Goal: Information Seeking & Learning: Learn about a topic

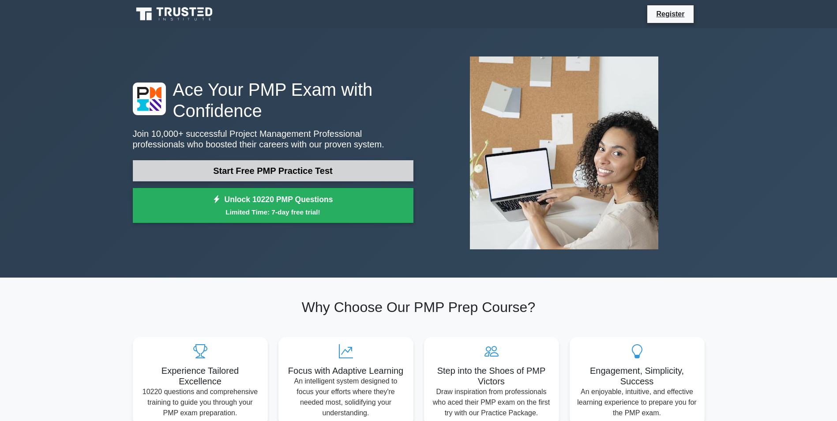
click at [347, 172] on link "Start Free PMP Practice Test" at bounding box center [273, 170] width 281 height 21
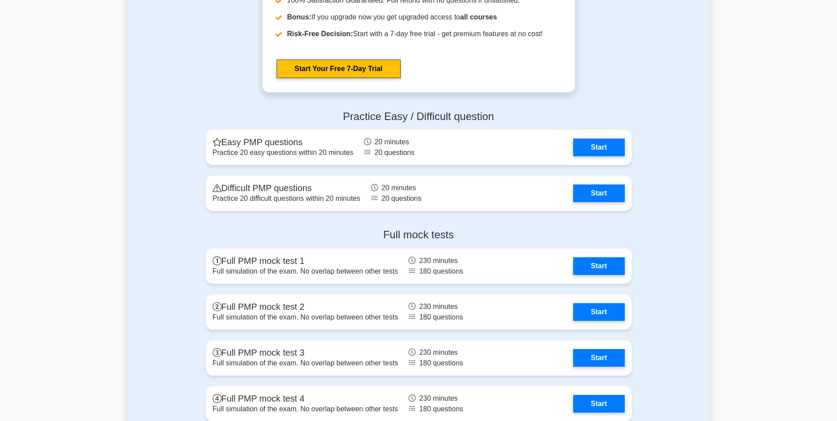
scroll to position [1651, 0]
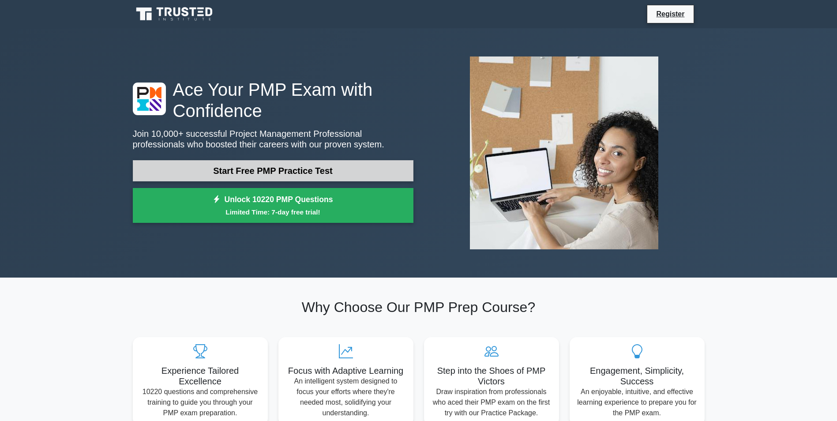
click at [298, 176] on link "Start Free PMP Practice Test" at bounding box center [273, 170] width 281 height 21
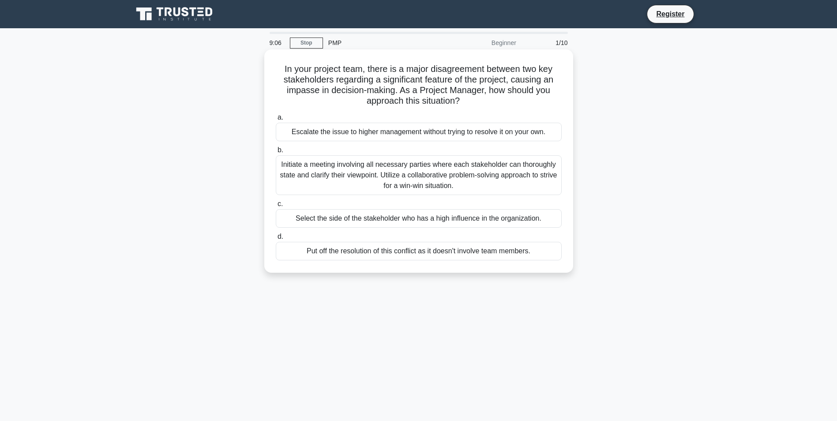
click at [336, 137] on div "Escalate the issue to higher management without trying to resolve it on your ow…" at bounding box center [419, 132] width 286 height 19
click at [276, 120] on input "a. Escalate the issue to higher management without trying to resolve it on your…" at bounding box center [276, 118] width 0 height 6
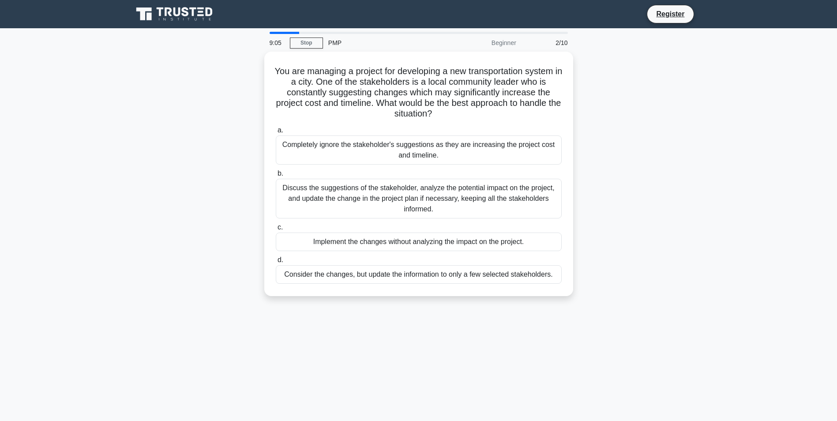
click at [336, 137] on div "Completely ignore the stakeholder's suggestions as they are increasing the proj…" at bounding box center [419, 149] width 286 height 29
click at [276, 133] on input "a. Completely ignore the stakeholder's suggestions as they are increasing the p…" at bounding box center [276, 130] width 0 height 6
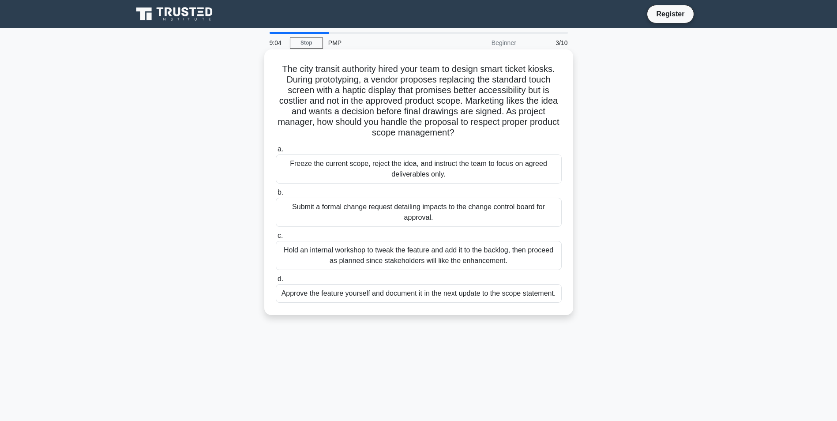
click at [350, 168] on div "Freeze the current scope, reject the idea, and instruct the team to focus on ag…" at bounding box center [419, 168] width 286 height 29
click at [276, 152] on input "a. Freeze the current scope, reject the idea, and instruct the team to focus on…" at bounding box center [276, 149] width 0 height 6
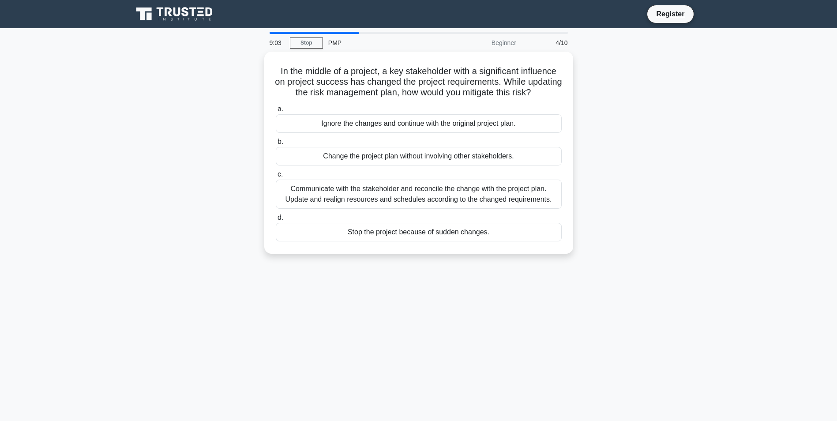
click at [350, 165] on div "Change the project plan without involving other stakeholders." at bounding box center [419, 156] width 286 height 19
click at [276, 145] on input "b. Change the project plan without involving other stakeholders." at bounding box center [276, 142] width 0 height 6
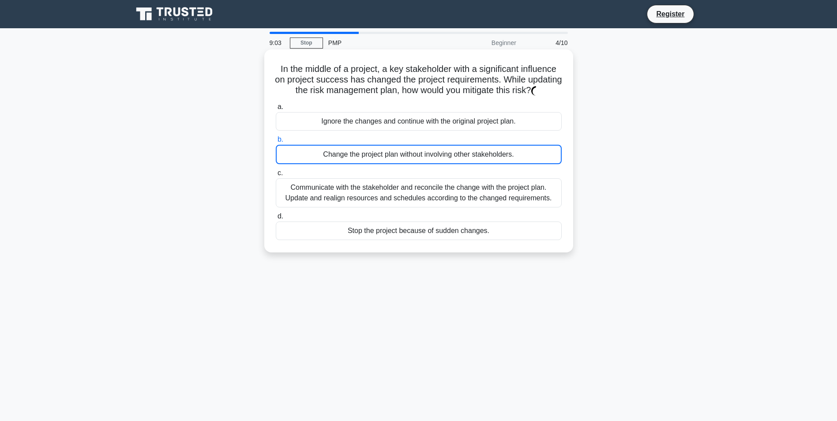
click at [350, 164] on div "Change the project plan without involving other stakeholders." at bounding box center [419, 154] width 286 height 19
click at [276, 142] on input "b. Change the project plan without involving other stakeholders." at bounding box center [276, 140] width 0 height 6
click at [350, 164] on div "Change the project plan without involving other stakeholders." at bounding box center [419, 154] width 286 height 19
click at [276, 142] on input "b. Change the project plan without involving other stakeholders." at bounding box center [276, 140] width 0 height 6
click at [350, 164] on div "Change the project plan without involving other stakeholders." at bounding box center [419, 154] width 286 height 19
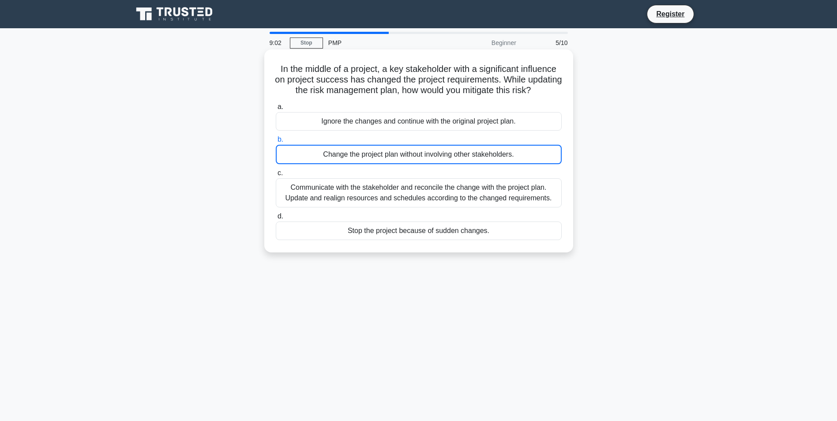
click at [276, 142] on input "b. Change the project plan without involving other stakeholders." at bounding box center [276, 140] width 0 height 6
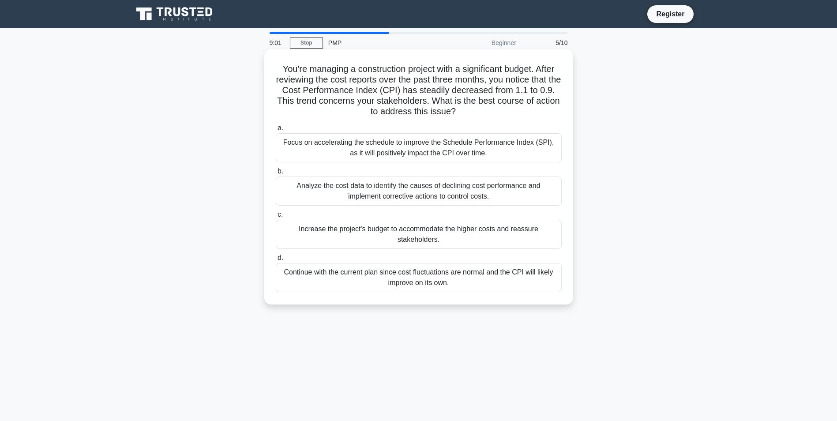
drag, startPoint x: 350, startPoint y: 168, endPoint x: 348, endPoint y: 179, distance: 10.9
click at [348, 179] on div "Analyze the cost data to identify the causes of declining cost performance and …" at bounding box center [419, 190] width 286 height 29
click at [276, 174] on input "b. Analyze the cost data to identify the causes of declining cost performance a…" at bounding box center [276, 172] width 0 height 6
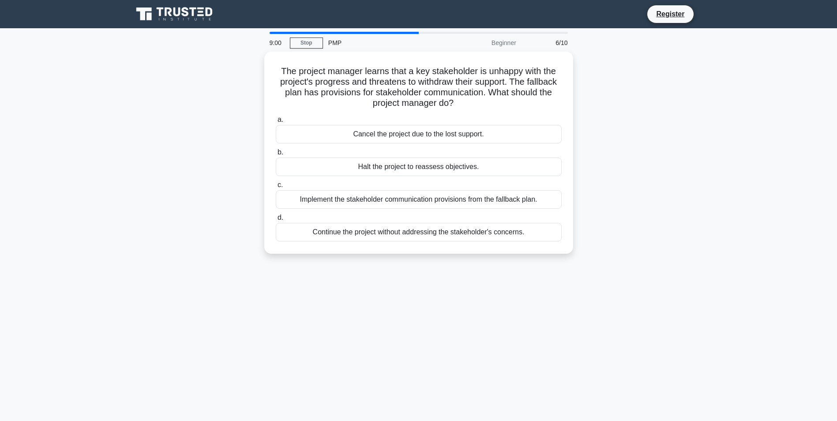
click at [348, 180] on label "c. Implement the stakeholder communication provisions from the fallback plan." at bounding box center [419, 194] width 286 height 29
click at [276, 182] on input "c. Implement the stakeholder communication provisions from the fallback plan." at bounding box center [276, 185] width 0 height 6
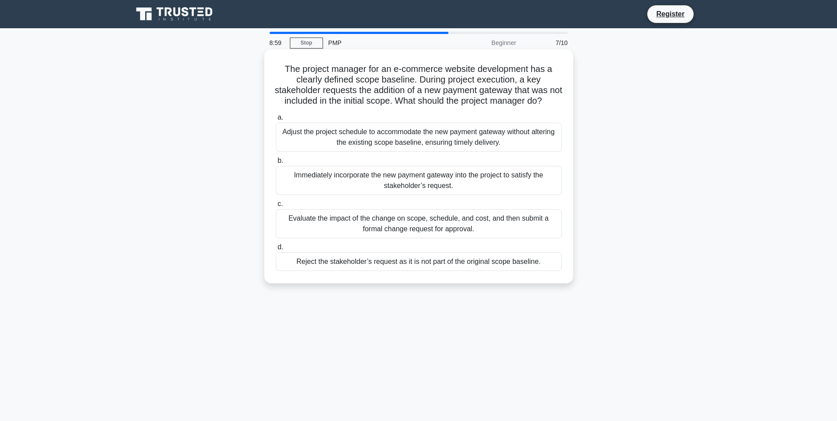
click at [348, 187] on div "Immediately incorporate the new payment gateway into the project to satisfy the…" at bounding box center [419, 180] width 286 height 29
click at [276, 164] on input "b. Immediately incorporate the new payment gateway into the project to satisfy …" at bounding box center [276, 161] width 0 height 6
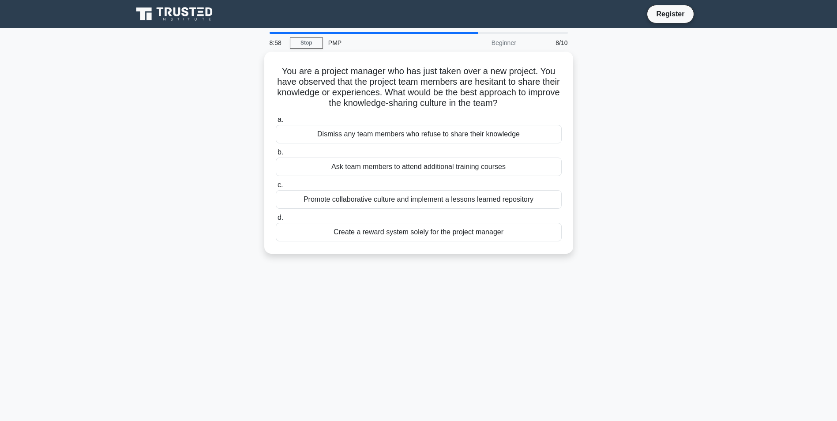
click at [348, 187] on label "c. Promote collaborative culture and implement a lessons learned repository" at bounding box center [419, 194] width 286 height 29
click at [276, 187] on input "c. Promote collaborative culture and implement a lessons learned repository" at bounding box center [276, 185] width 0 height 6
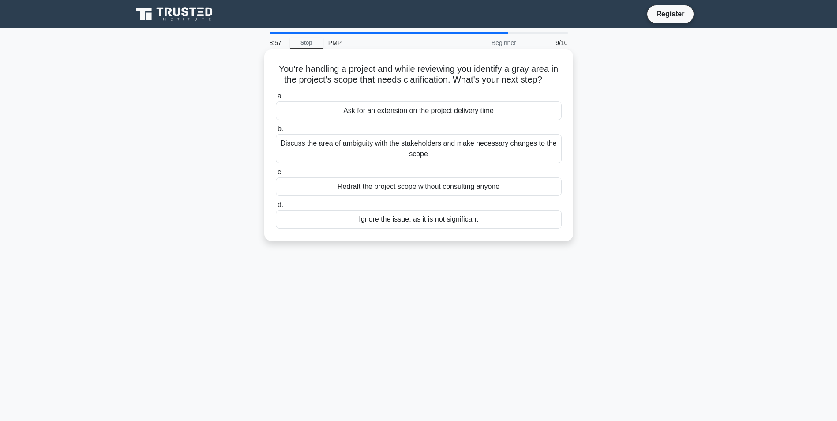
click at [348, 188] on div "Redraft the project scope without consulting anyone" at bounding box center [419, 186] width 286 height 19
click at [276, 175] on input "c. Redraft the project scope without consulting anyone" at bounding box center [276, 172] width 0 height 6
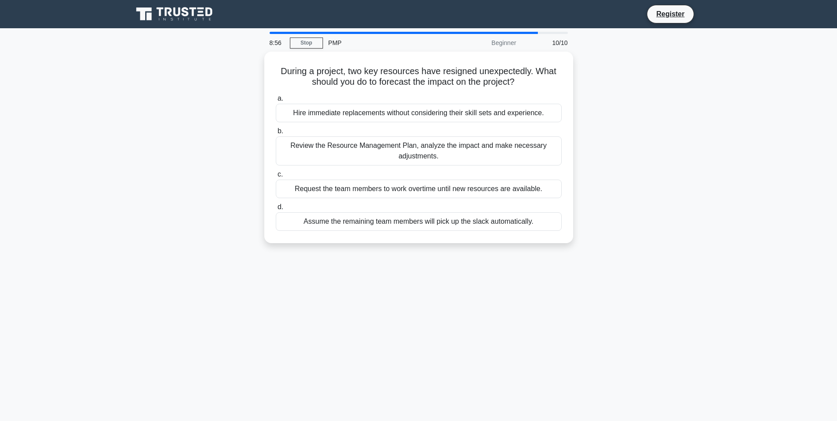
click at [348, 188] on div "Request the team members to work overtime until new resources are available." at bounding box center [419, 189] width 286 height 19
click at [276, 177] on input "c. Request the team members to work overtime until new resources are available." at bounding box center [276, 175] width 0 height 6
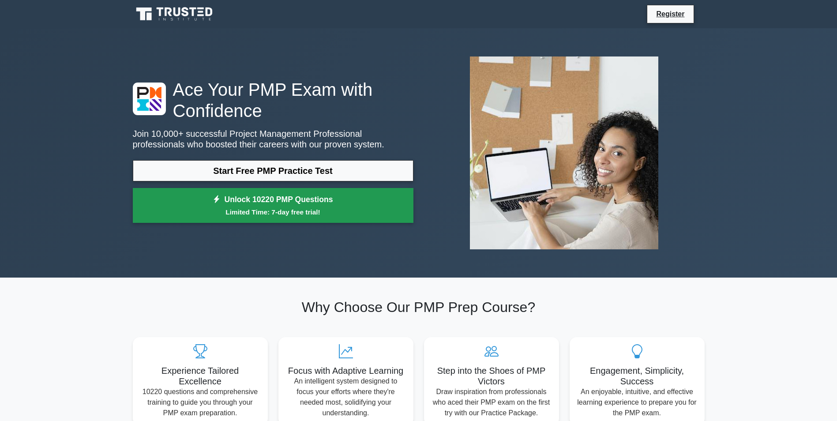
click at [253, 214] on small "Limited Time: 7-day free trial!" at bounding box center [273, 212] width 259 height 10
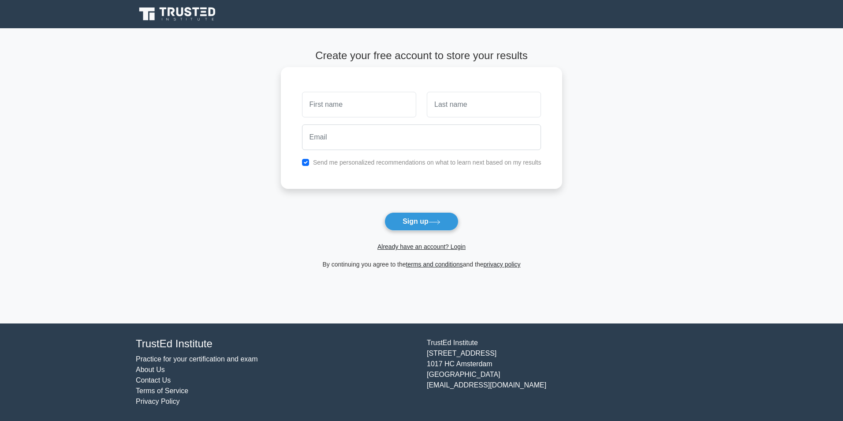
click at [364, 110] on input "text" at bounding box center [359, 105] width 114 height 26
type input "yorgo"
type input "kattan"
type input "yorgo.kattan1@gmail.com"
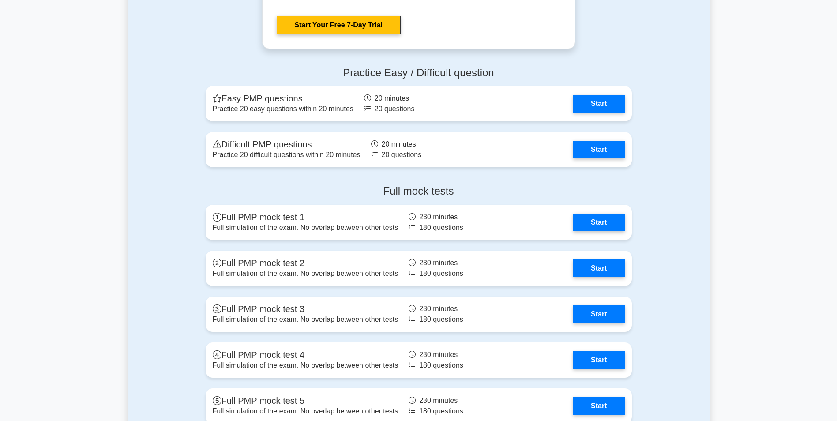
scroll to position [2576, 0]
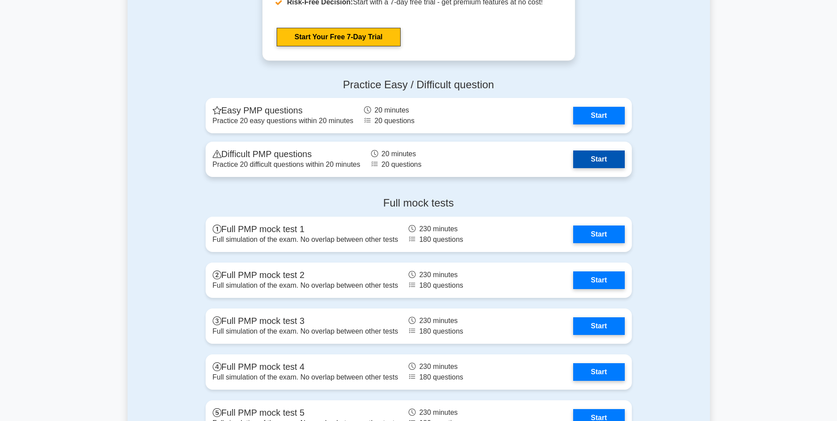
click at [603, 159] on link "Start" at bounding box center [598, 159] width 51 height 18
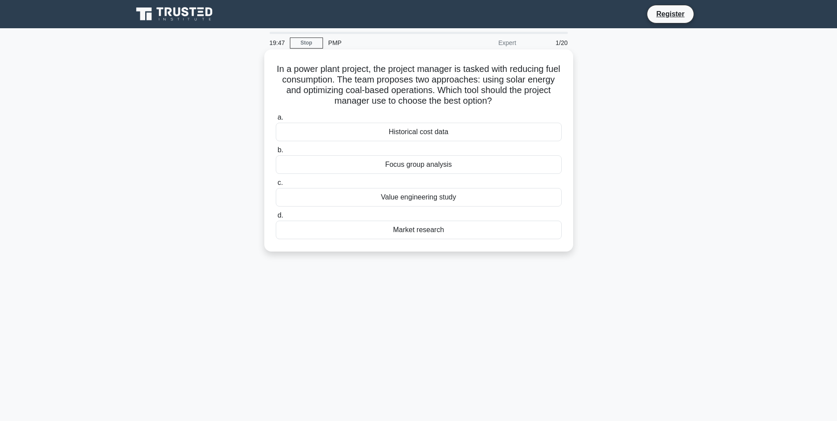
click at [424, 197] on div "Value engineering study" at bounding box center [419, 197] width 286 height 19
click at [276, 186] on input "c. Value engineering study" at bounding box center [276, 183] width 0 height 6
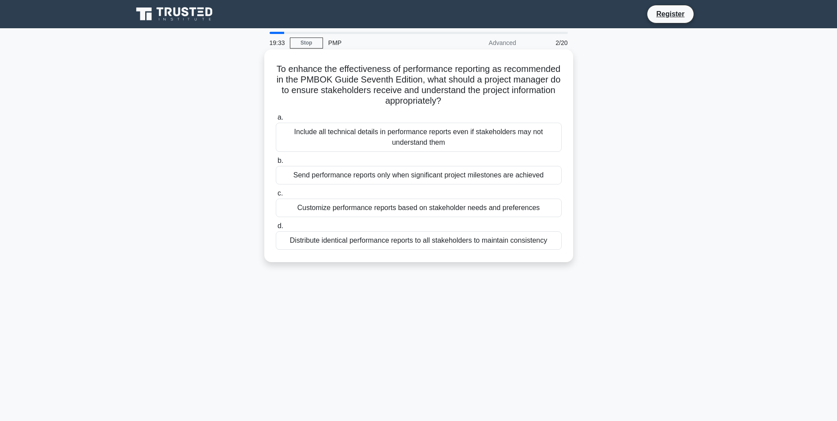
click at [393, 213] on div "Customize performance reports based on stakeholder needs and preferences" at bounding box center [419, 208] width 286 height 19
click at [276, 196] on input "c. Customize performance reports based on stakeholder needs and preferences" at bounding box center [276, 194] width 0 height 6
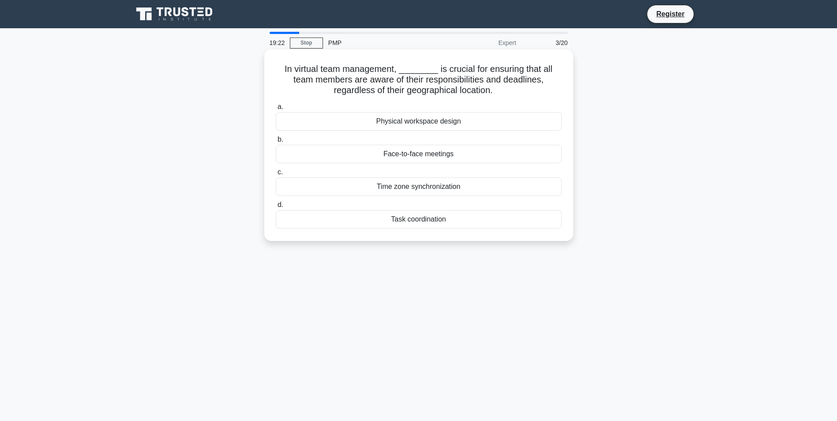
click at [428, 222] on div "Task coordination" at bounding box center [419, 219] width 286 height 19
click at [276, 208] on input "d. Task coordination" at bounding box center [276, 205] width 0 height 6
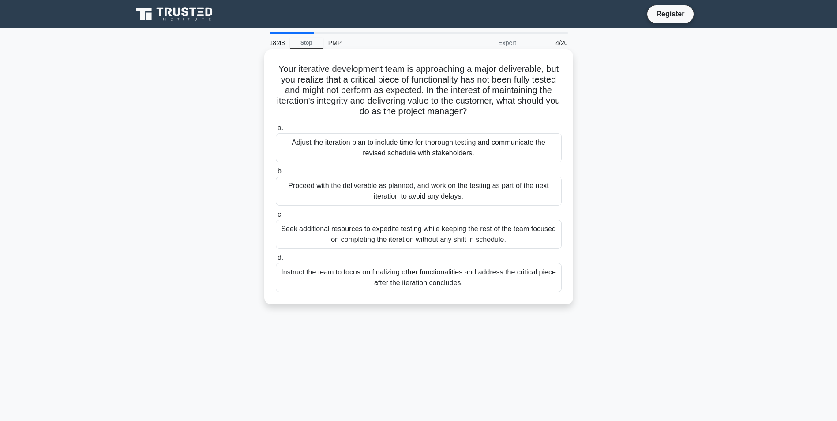
click at [369, 149] on div "Adjust the iteration plan to include time for thorough testing and communicate …" at bounding box center [419, 147] width 286 height 29
click at [276, 131] on input "a. Adjust the iteration plan to include time for thorough testing and communica…" at bounding box center [276, 128] width 0 height 6
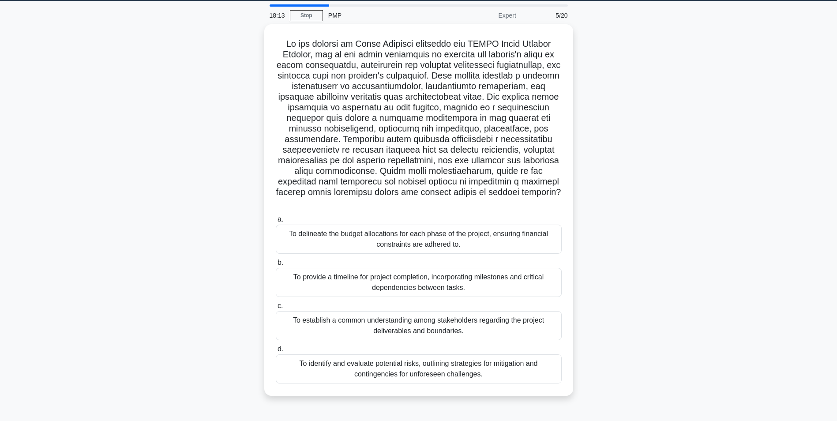
scroll to position [36, 0]
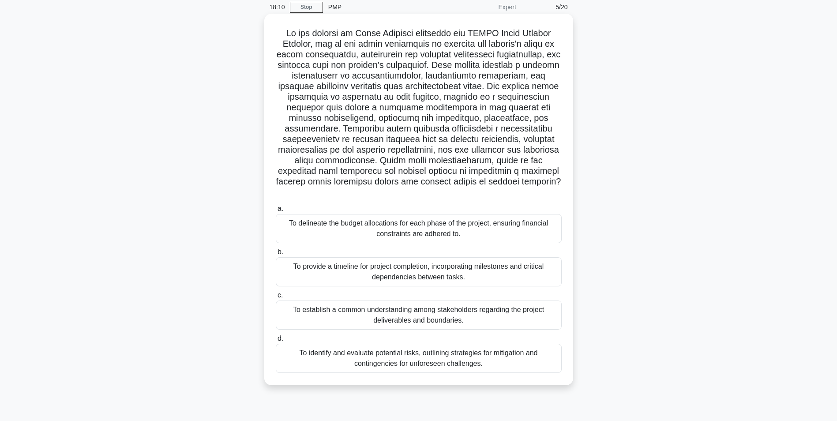
click at [442, 344] on div "To identify and evaluate potential risks, outlining strategies for mitigation a…" at bounding box center [419, 358] width 286 height 29
click at [276, 341] on input "d. To identify and evaluate potential risks, outlining strategies for mitigatio…" at bounding box center [276, 339] width 0 height 6
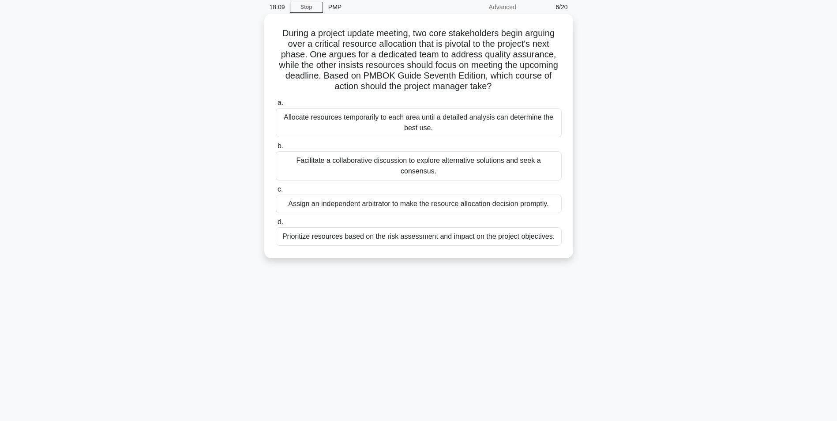
scroll to position [0, 0]
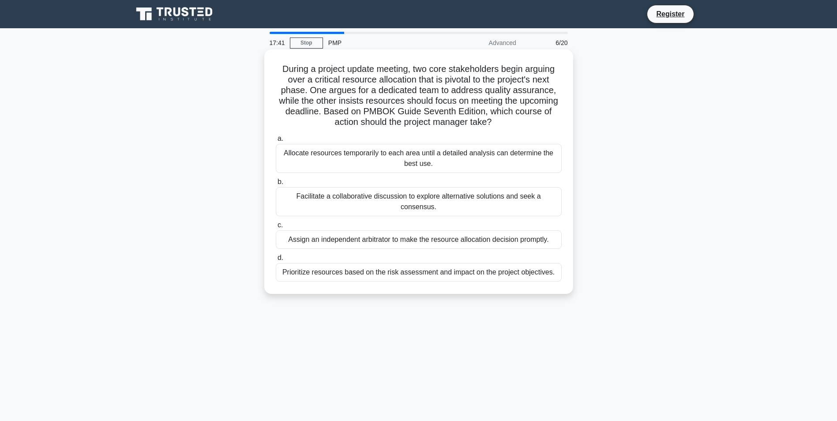
click at [357, 203] on div "Facilitate a collaborative discussion to explore alternative solutions and seek…" at bounding box center [419, 201] width 286 height 29
click at [276, 185] on input "b. Facilitate a collaborative discussion to explore alternative solutions and s…" at bounding box center [276, 182] width 0 height 6
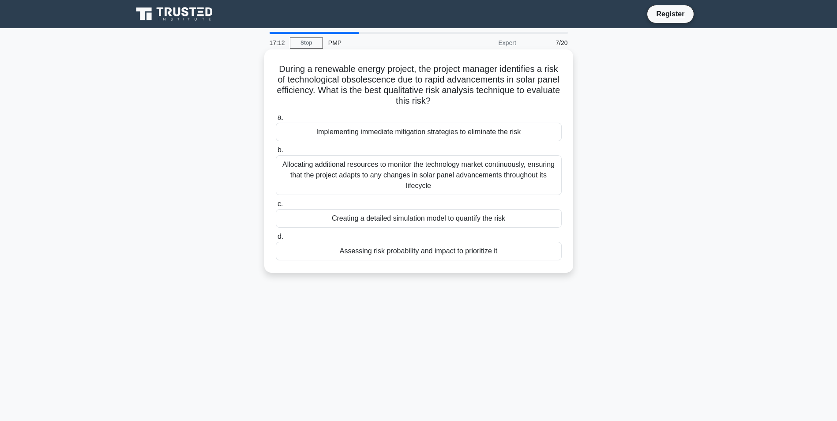
click at [400, 255] on div "Assessing risk probability and impact to prioritize it" at bounding box center [419, 251] width 286 height 19
click at [276, 240] on input "d. Assessing risk probability and impact to prioritize it" at bounding box center [276, 237] width 0 height 6
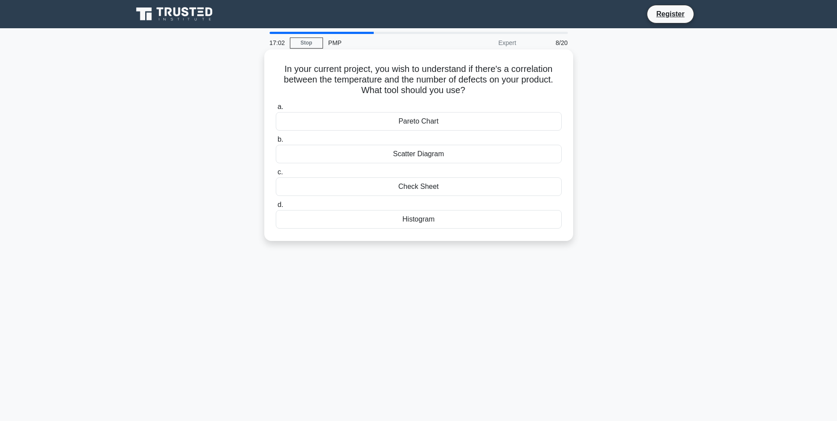
click at [432, 152] on div "Scatter Diagram" at bounding box center [419, 154] width 286 height 19
click at [276, 142] on input "b. Scatter Diagram" at bounding box center [276, 140] width 0 height 6
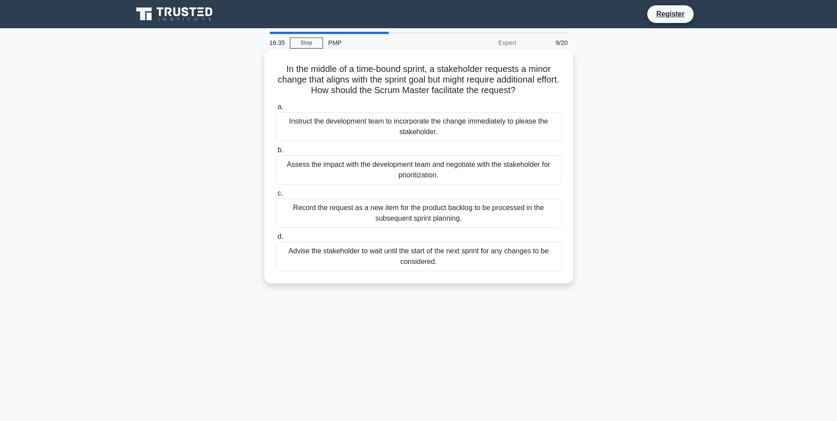
click at [366, 176] on div "Assess the impact with the development team and negotiate with the stakeholder …" at bounding box center [419, 169] width 286 height 29
click at [276, 153] on input "b. Assess the impact with the development team and negotiate with the stakehold…" at bounding box center [276, 150] width 0 height 6
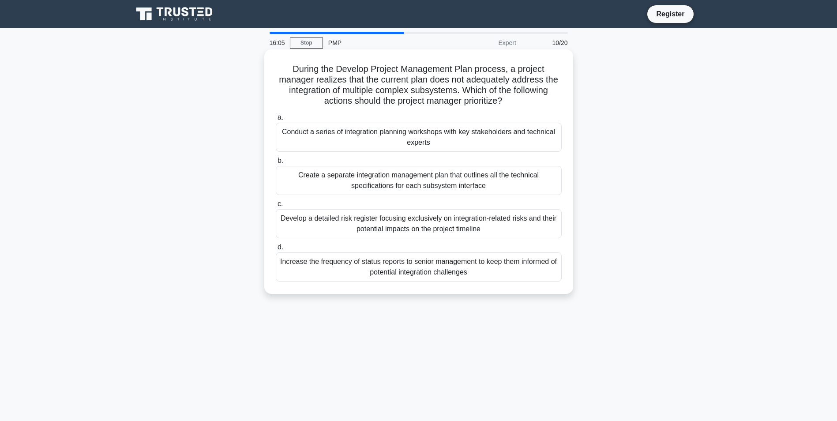
click at [333, 228] on div "Develop a detailed risk register focusing exclusively on integration-related ri…" at bounding box center [419, 223] width 286 height 29
click at [276, 207] on input "c. Develop a detailed risk register focusing exclusively on integration-related…" at bounding box center [276, 204] width 0 height 6
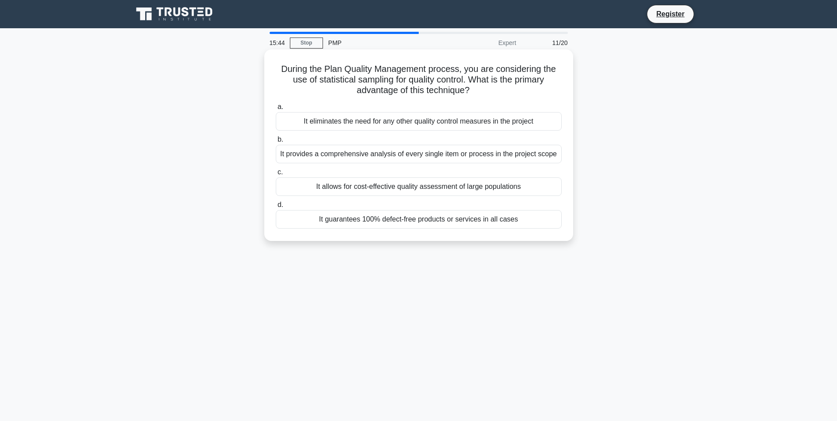
click at [389, 191] on div "It allows for cost-effective quality assessment of large populations" at bounding box center [419, 186] width 286 height 19
click at [276, 175] on input "c. It allows for cost-effective quality assessment of large populations" at bounding box center [276, 172] width 0 height 6
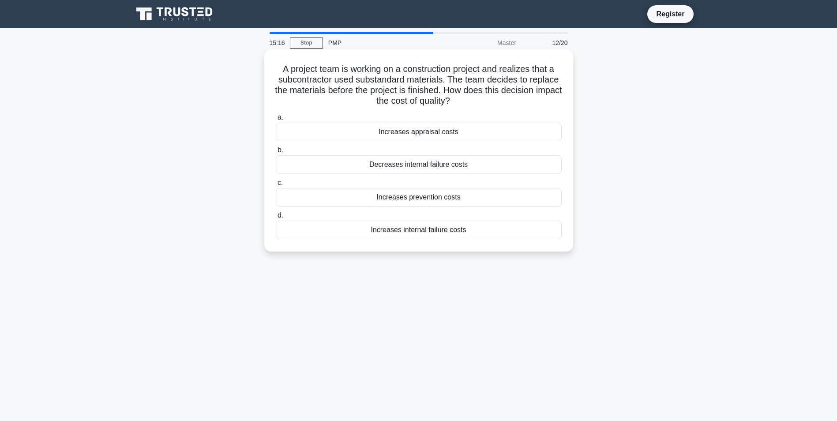
click at [431, 199] on div "Increases prevention costs" at bounding box center [419, 197] width 286 height 19
click at [276, 186] on input "c. Increases prevention costs" at bounding box center [276, 183] width 0 height 6
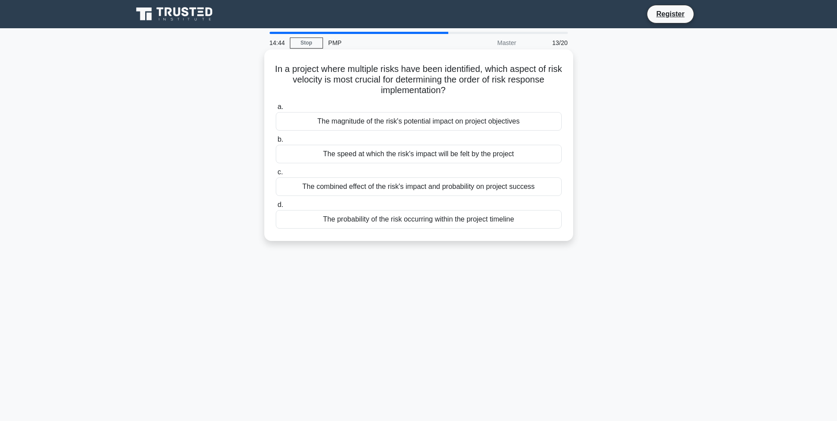
click at [422, 190] on div "The combined effect of the risk's impact and probability on project success" at bounding box center [419, 186] width 286 height 19
click at [276, 175] on input "c. The combined effect of the risk's impact and probability on project success" at bounding box center [276, 172] width 0 height 6
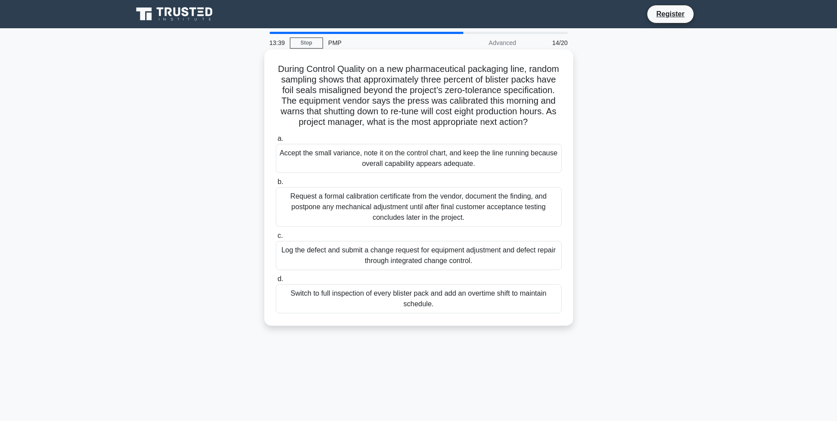
click at [446, 270] on div "Log the defect and submit a change request for equipment adjustment and defect …" at bounding box center [419, 255] width 286 height 29
click at [276, 239] on input "c. Log the defect and submit a change request for equipment adjustment and defe…" at bounding box center [276, 236] width 0 height 6
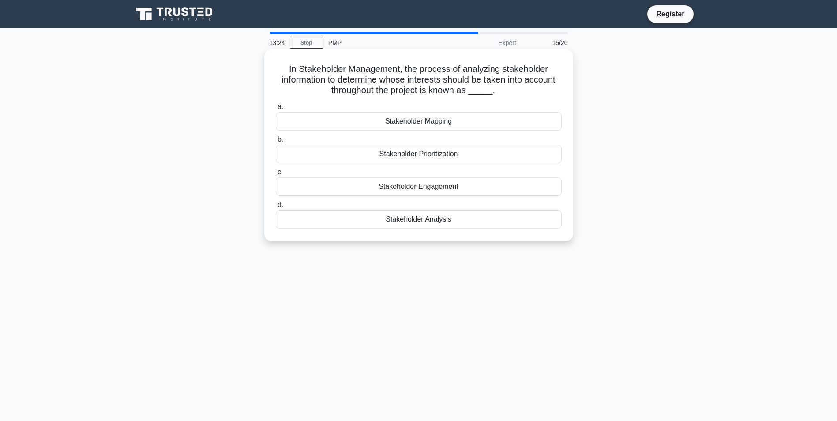
click at [442, 217] on div "Stakeholder Analysis" at bounding box center [419, 219] width 286 height 19
click at [276, 208] on input "d. Stakeholder Analysis" at bounding box center [276, 205] width 0 height 6
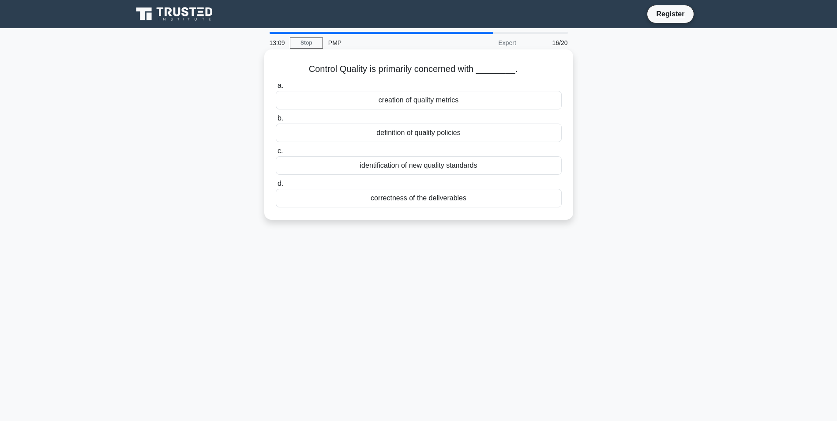
click at [413, 202] on div "correctness of the deliverables" at bounding box center [419, 198] width 286 height 19
click at [276, 187] on input "d. correctness of the deliverables" at bounding box center [276, 184] width 0 height 6
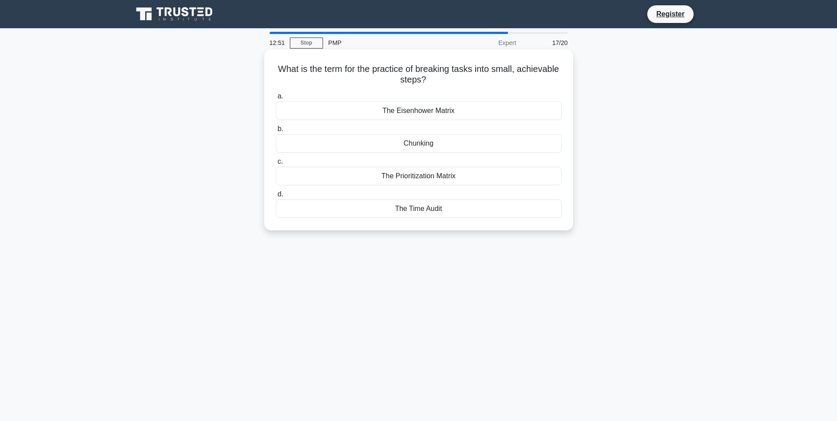
click at [418, 148] on div "Chunking" at bounding box center [419, 143] width 286 height 19
click at [276, 132] on input "b. Chunking" at bounding box center [276, 129] width 0 height 6
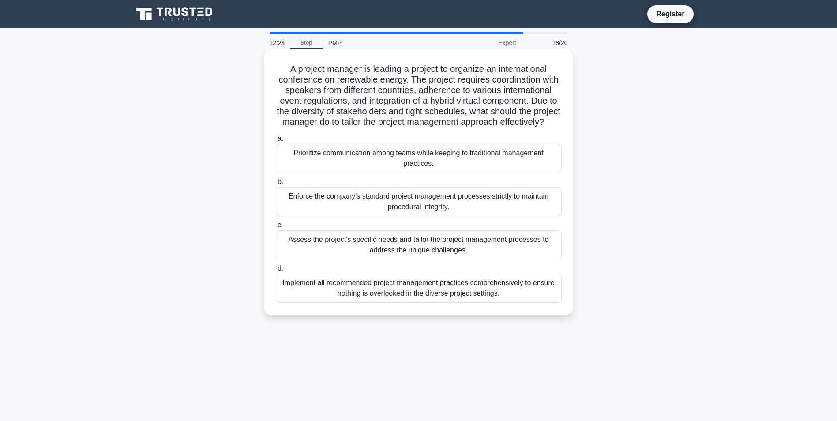
click at [441, 259] on div "Assess the project's specific needs and tailor the project management processes…" at bounding box center [419, 244] width 286 height 29
click at [276, 228] on input "c. Assess the project's specific needs and tailor the project management proces…" at bounding box center [276, 225] width 0 height 6
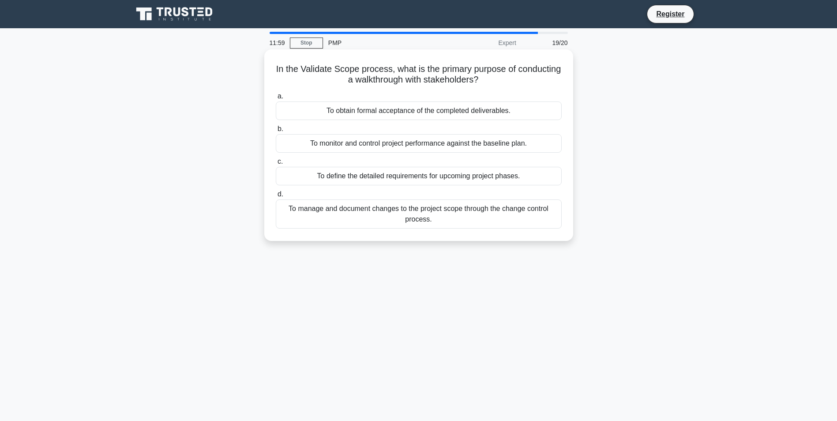
click at [506, 144] on div "To monitor and control project performance against the baseline plan." at bounding box center [419, 143] width 286 height 19
click at [276, 132] on input "b. To monitor and control project performance against the baseline plan." at bounding box center [276, 129] width 0 height 6
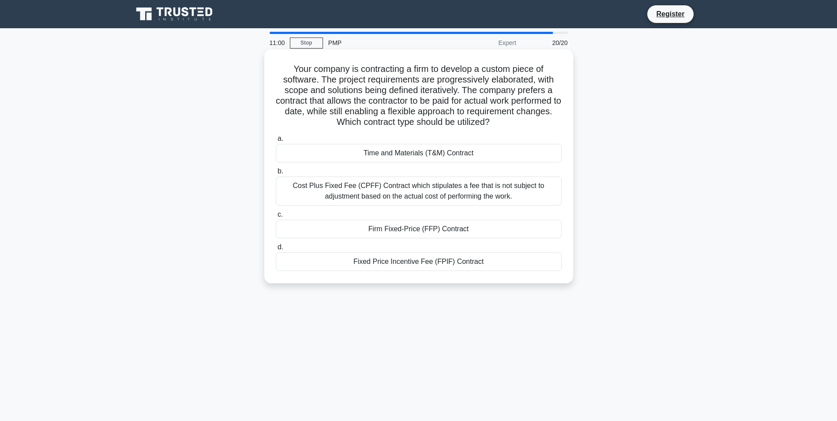
click at [406, 266] on div "Fixed Price Incentive Fee (FPIF) Contract" at bounding box center [419, 261] width 286 height 19
click at [276, 250] on input "d. Fixed Price Incentive Fee (FPIF) Contract" at bounding box center [276, 247] width 0 height 6
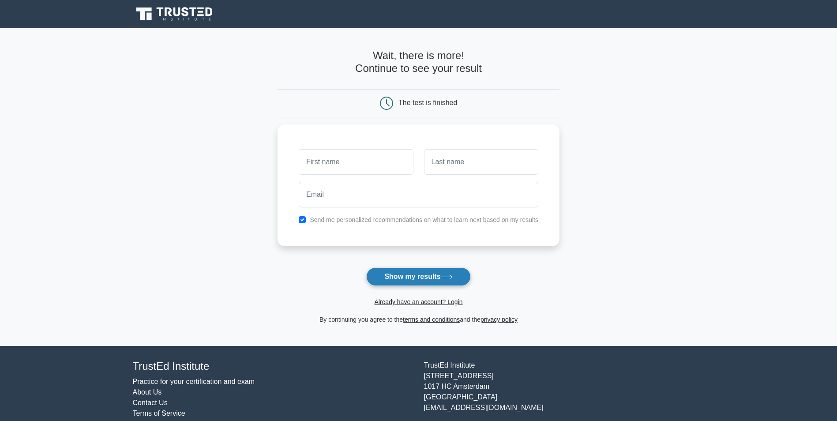
click at [408, 274] on button "Show my results" at bounding box center [418, 276] width 104 height 19
click at [378, 162] on input "text" at bounding box center [356, 160] width 114 height 26
type input "yorgo"
type input "kattan"
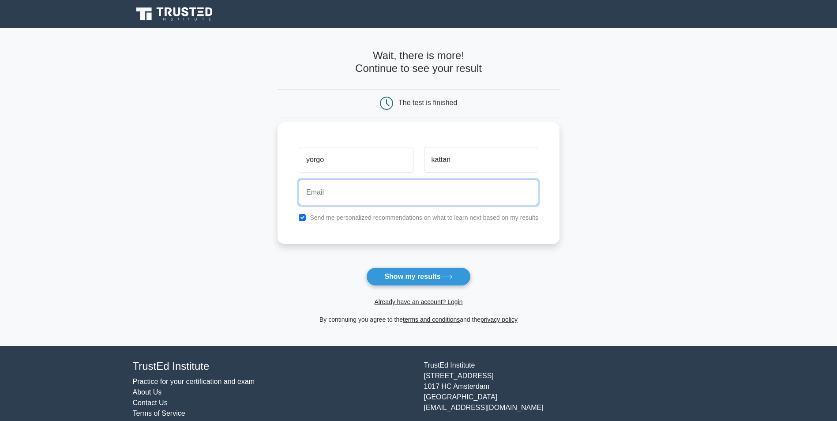
type input "yorgo.kattan1@gmail.com"
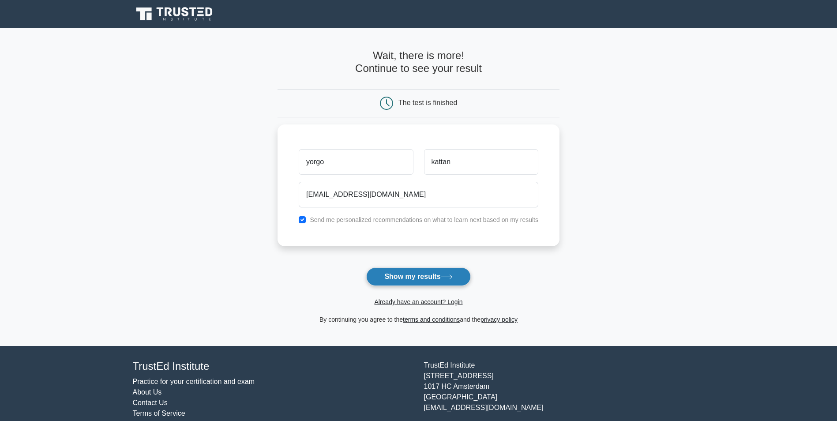
click at [408, 281] on button "Show my results" at bounding box center [418, 276] width 104 height 19
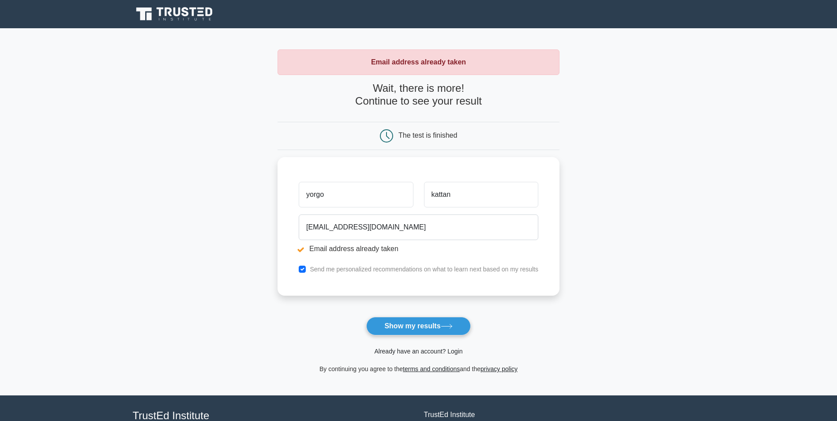
click at [452, 351] on link "Already have an account? Login" at bounding box center [418, 351] width 88 height 7
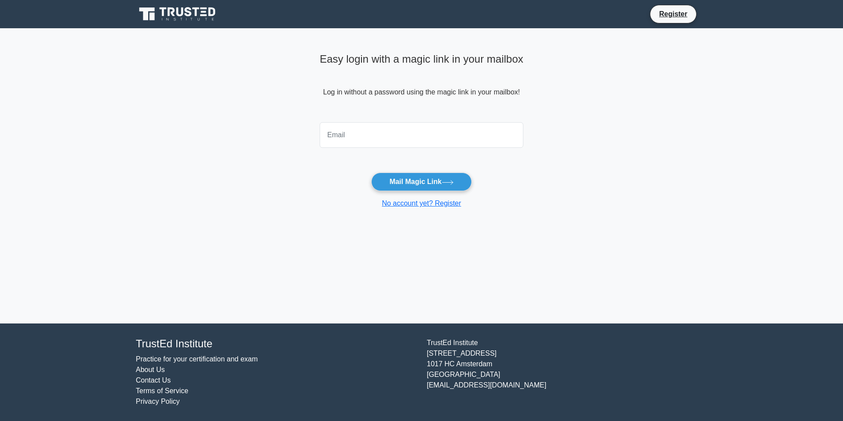
click at [375, 140] on input "email" at bounding box center [422, 135] width 204 height 26
type input "[EMAIL_ADDRESS][DOMAIN_NAME]"
click at [398, 181] on button "Mail Magic Link" at bounding box center [421, 181] width 100 height 19
